Goal: Find specific page/section: Find specific page/section

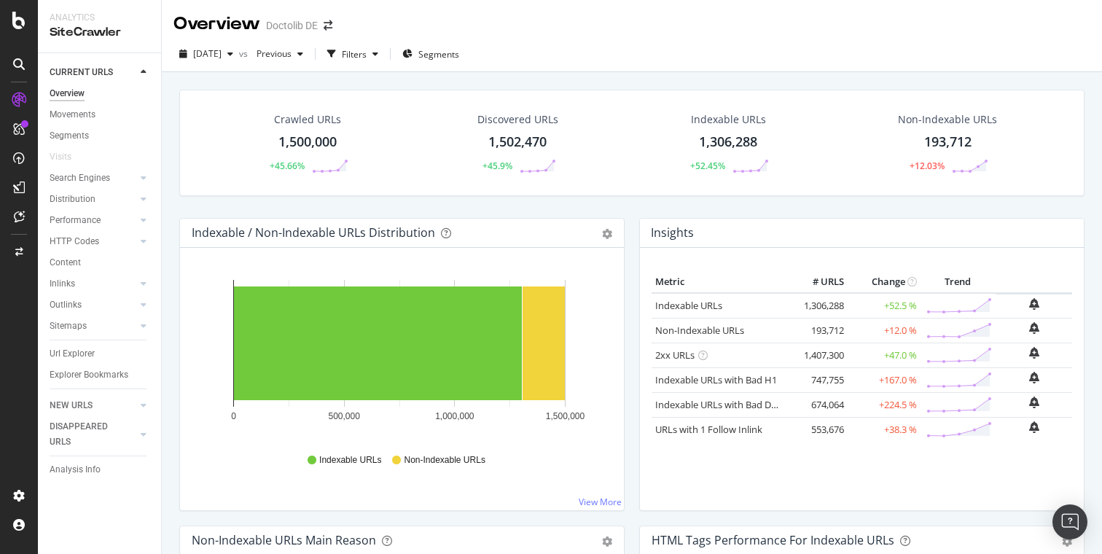
click at [83, 397] on div "NEW URLS" at bounding box center [105, 405] width 111 height 21
click at [77, 406] on div "NEW URLS" at bounding box center [71, 405] width 43 height 15
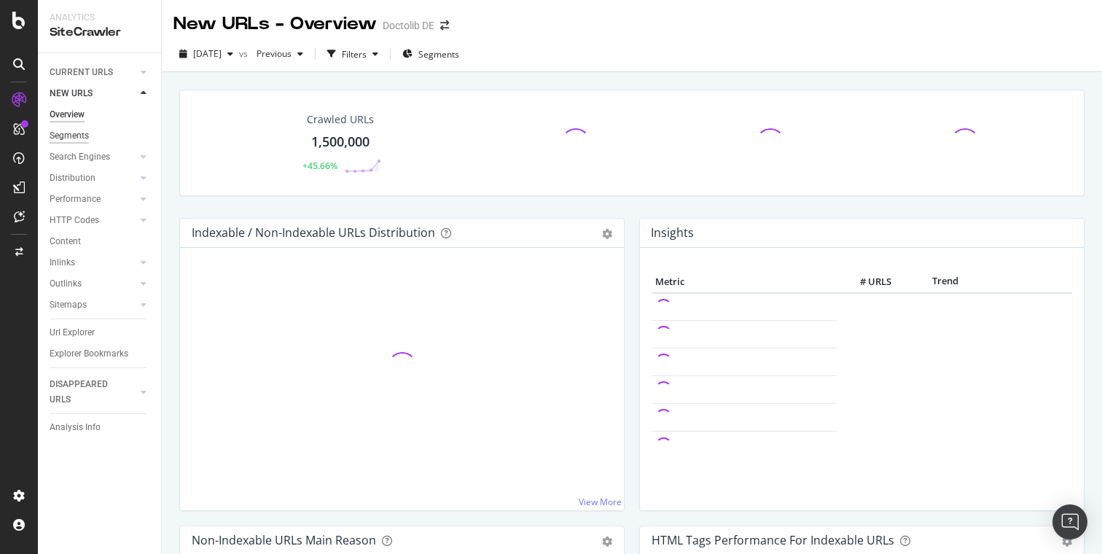
click at [69, 136] on div "Segments" at bounding box center [69, 135] width 39 height 15
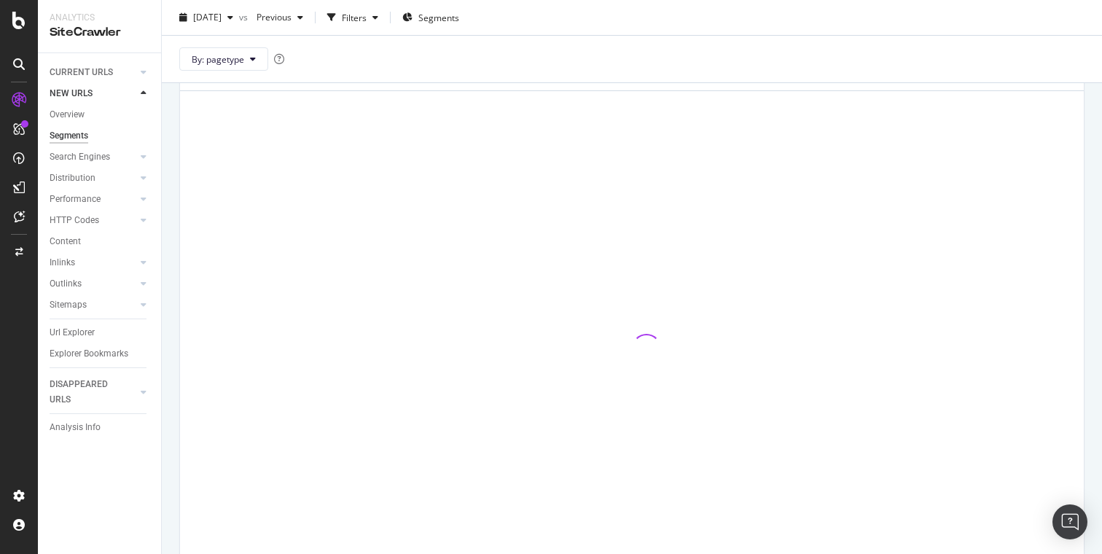
scroll to position [106, 0]
